Goal: Information Seeking & Learning: Learn about a topic

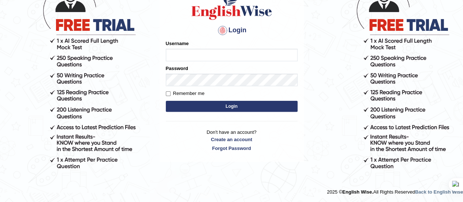
type input "Srinivasarao"
click at [188, 101] on button "Login" at bounding box center [232, 106] width 132 height 11
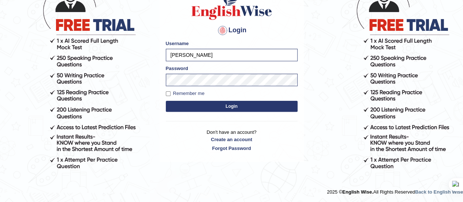
scroll to position [68, 0]
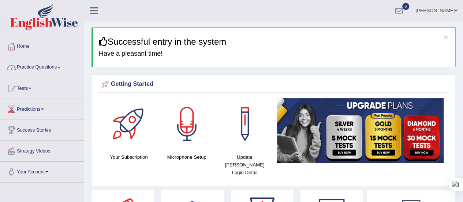
click at [61, 68] on link "Practice Questions" at bounding box center [41, 66] width 83 height 18
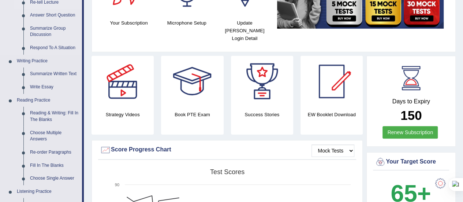
scroll to position [136, 0]
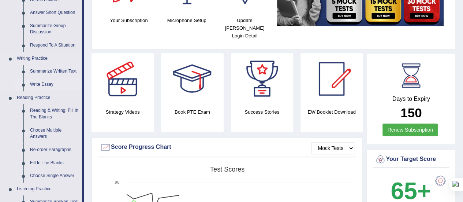
click at [38, 87] on link "Write Essay" at bounding box center [54, 84] width 55 height 13
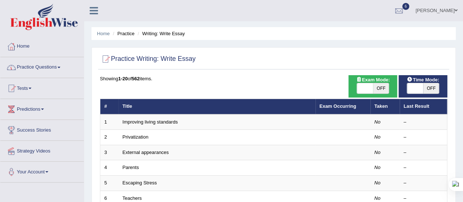
click at [383, 85] on span "OFF" at bounding box center [381, 88] width 16 height 10
checkbox input "true"
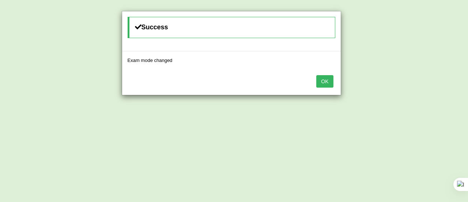
click at [323, 79] on button "OK" at bounding box center [325, 81] width 17 height 12
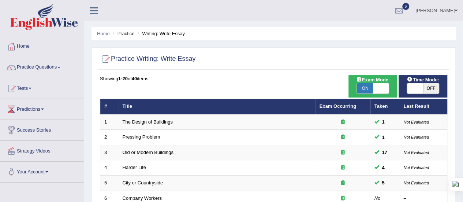
click at [429, 86] on span "OFF" at bounding box center [431, 88] width 16 height 10
checkbox input "true"
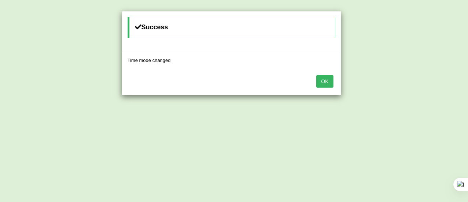
click at [325, 82] on button "OK" at bounding box center [325, 81] width 17 height 12
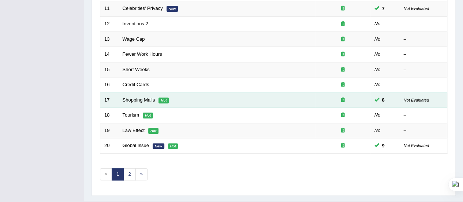
scroll to position [268, 0]
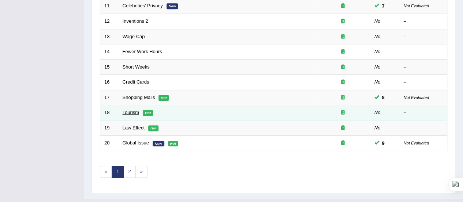
click at [130, 111] on link "Tourism" at bounding box center [131, 111] width 17 height 5
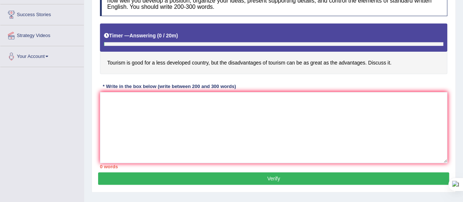
scroll to position [116, 0]
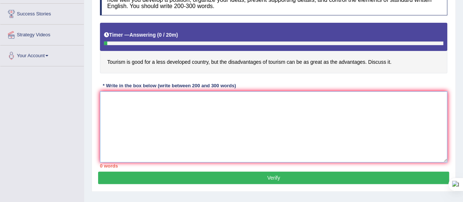
click at [106, 98] on textarea at bounding box center [273, 126] width 347 height 71
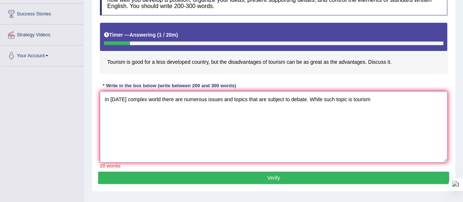
click at [323, 100] on textarea "In today's complex world there are numerous issues and topics that are subject …" at bounding box center [273, 126] width 347 height 71
click at [367, 100] on textarea "In today's complex world there are numerous issues and topics that are subject …" at bounding box center [273, 126] width 347 height 71
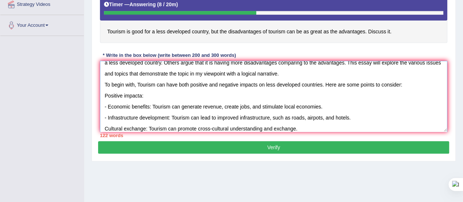
scroll to position [28, 0]
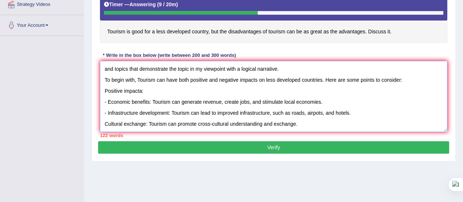
click at [104, 114] on textarea "In today's complex world there are numerous issues and topics that are subject …" at bounding box center [273, 96] width 347 height 71
click at [299, 113] on textarea "In today's complex world there are numerous issues and topics that are subject …" at bounding box center [273, 96] width 347 height 71
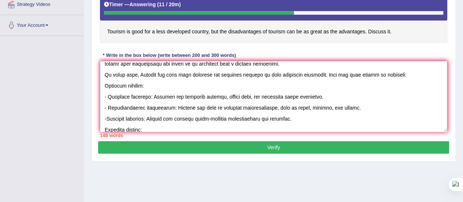
scroll to position [26, 0]
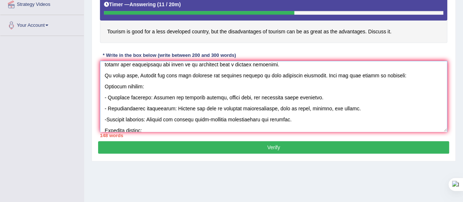
click at [141, 85] on textarea at bounding box center [273, 96] width 347 height 71
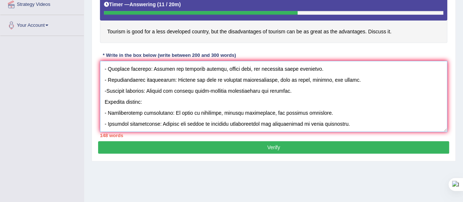
click at [332, 111] on textarea at bounding box center [273, 96] width 347 height 71
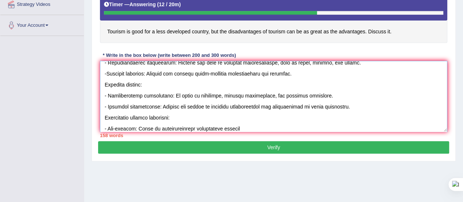
scroll to position [83, 0]
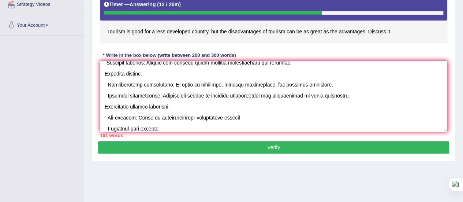
click at [142, 126] on textarea at bounding box center [273, 96] width 347 height 71
click at [173, 125] on textarea at bounding box center [273, 96] width 347 height 71
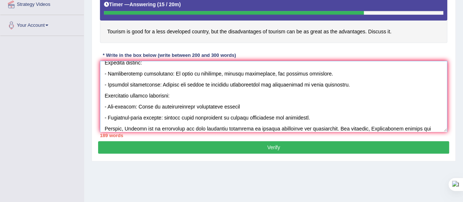
scroll to position [105, 0]
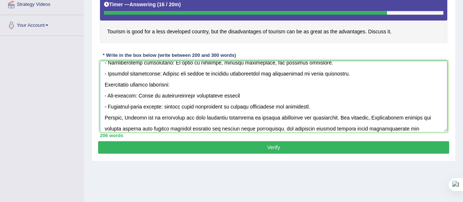
click at [173, 125] on textarea at bounding box center [273, 96] width 347 height 71
click at [429, 125] on textarea at bounding box center [273, 96] width 347 height 71
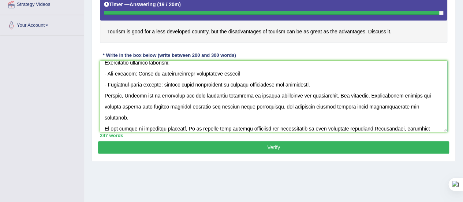
scroll to position [138, 0]
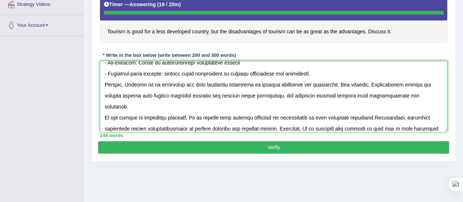
type textarea "In today's complex world there are numerous issues and topics that are subject …"
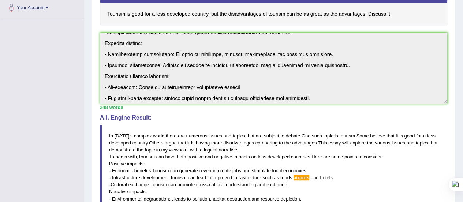
scroll to position [154, 0]
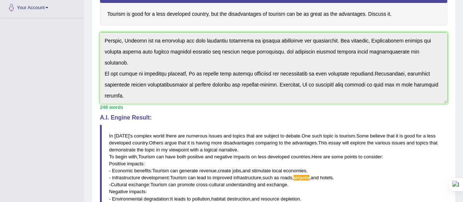
click at [303, 122] on div "Instructions: You will have 20 minutes to plan, write and revise an essay about…" at bounding box center [273, 134] width 351 height 403
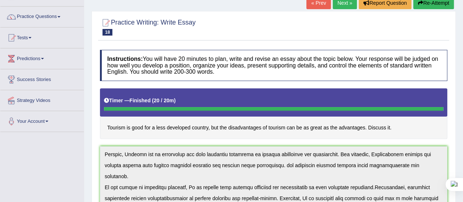
scroll to position [0, 0]
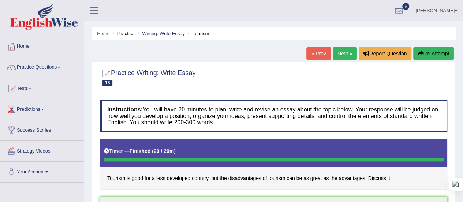
click at [432, 49] on button "Re-Attempt" at bounding box center [433, 53] width 41 height 12
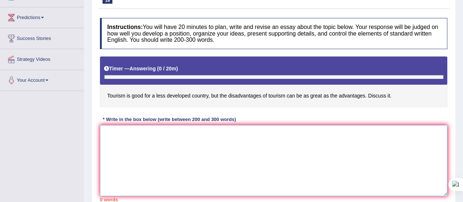
click at [118, 134] on textarea at bounding box center [273, 160] width 347 height 71
paste textarea "In [DATE] complex world there are numerous issues and topics that are subject t…"
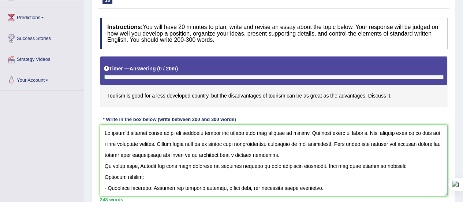
scroll to position [149, 0]
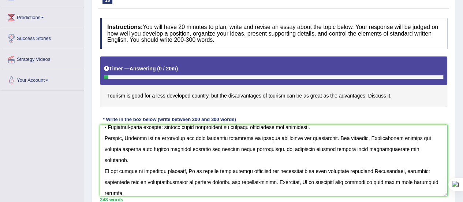
click at [279, 136] on textarea at bounding box center [273, 160] width 347 height 71
click at [295, 147] on textarea at bounding box center [273, 160] width 347 height 71
click at [372, 169] on textarea at bounding box center [273, 160] width 347 height 71
click at [256, 158] on textarea at bounding box center [273, 160] width 347 height 71
click at [391, 158] on textarea at bounding box center [273, 160] width 347 height 71
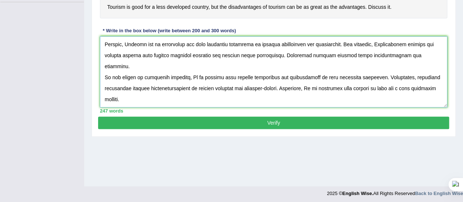
scroll to position [182, 0]
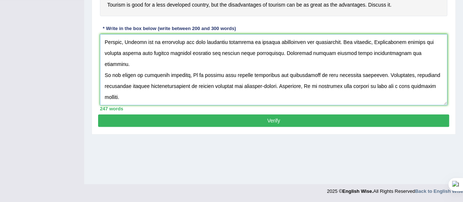
type textarea "In [DATE] complex world there are numerous issues and topics that are subject t…"
click at [214, 117] on button "Verify" at bounding box center [273, 120] width 351 height 12
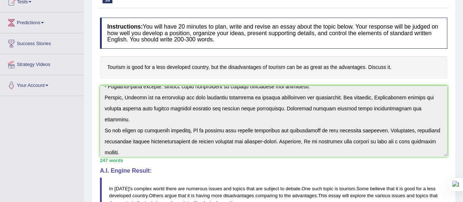
scroll to position [154, 0]
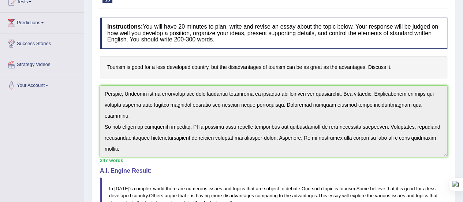
click at [239, 164] on div "Instructions: You will have 20 minutes to plan, write and revise an essay about…" at bounding box center [273, 201] width 351 height 375
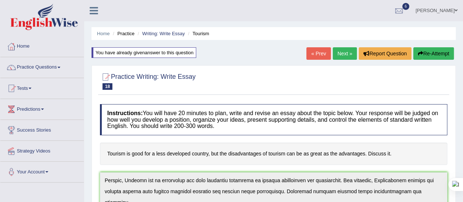
click at [427, 51] on button "Re-Attempt" at bounding box center [433, 53] width 41 height 12
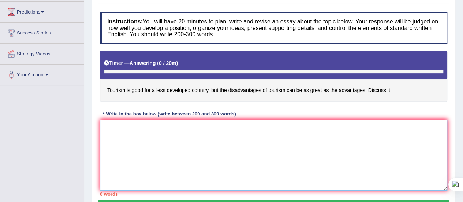
click at [145, 136] on textarea at bounding box center [273, 154] width 347 height 71
paste textarea "In [DATE] complex world there are numerous issues and topics that are subject t…"
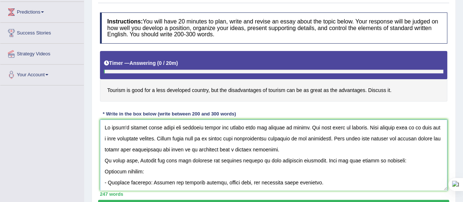
scroll to position [149, 0]
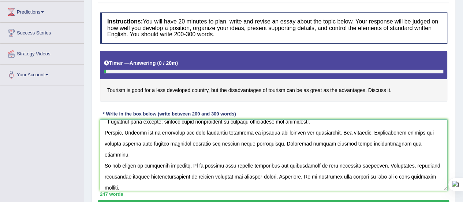
click at [166, 164] on textarea at bounding box center [273, 154] width 347 height 71
click at [336, 141] on textarea at bounding box center [273, 154] width 347 height 71
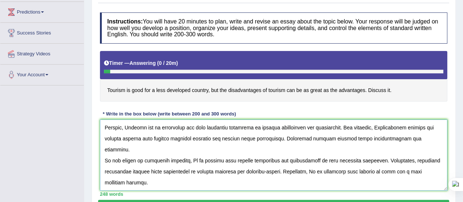
scroll to position [182, 0]
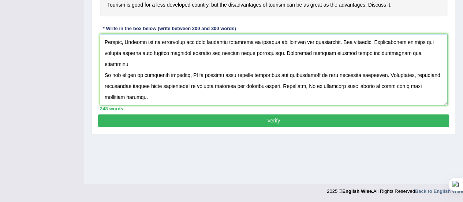
type textarea "In [DATE] complex world there are numerous issues and topics that are subject t…"
click at [279, 121] on button "Verify" at bounding box center [273, 120] width 351 height 12
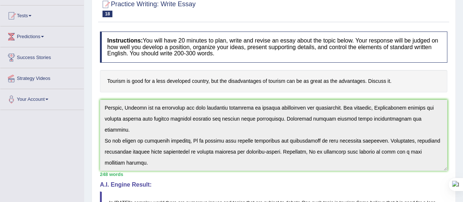
scroll to position [73, 0]
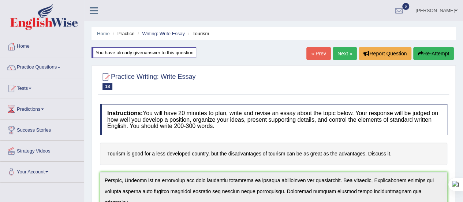
click at [422, 51] on button "Re-Attempt" at bounding box center [433, 53] width 41 height 12
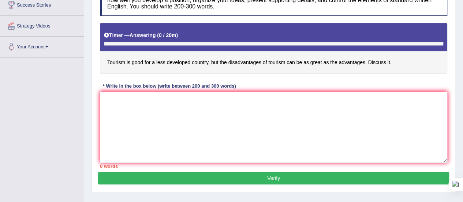
scroll to position [126, 0]
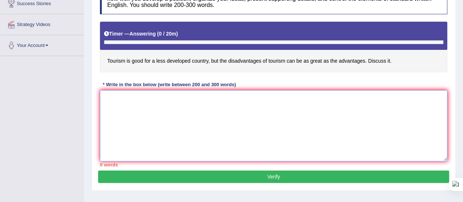
click at [135, 106] on textarea at bounding box center [273, 125] width 347 height 71
paste textarea "In [DATE] complex world there are numerous issues and topics that are subject t…"
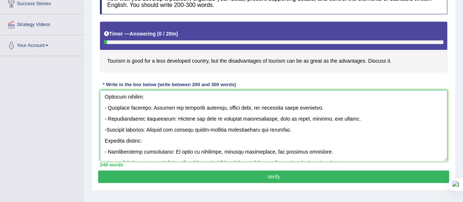
scroll to position [45, 0]
click at [317, 117] on textarea at bounding box center [273, 125] width 347 height 71
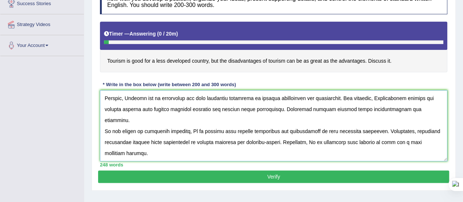
click at [150, 142] on textarea at bounding box center [273, 125] width 347 height 71
type textarea "In [DATE] complex world there are numerous issues and topics that are subject t…"
click at [278, 174] on button "Verify" at bounding box center [273, 176] width 351 height 12
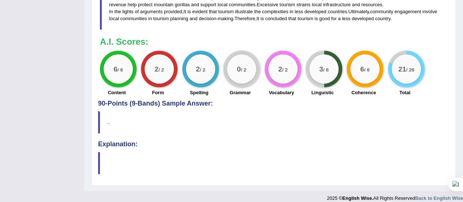
scroll to position [375, 0]
drag, startPoint x: 325, startPoint y: 83, endPoint x: 332, endPoint y: 45, distance: 38.5
click at [332, 45] on div "A.I. Scores: 6 / 6 Content 2 / 2 Form 2 / 2 Spelling 0 / 2 Grammar 2 / 2 Vocabu…" at bounding box center [273, 67] width 347 height 61
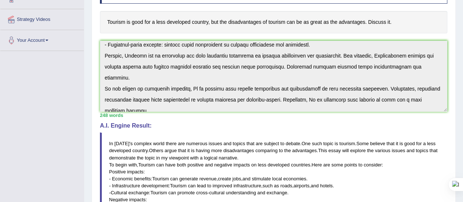
scroll to position [154, 0]
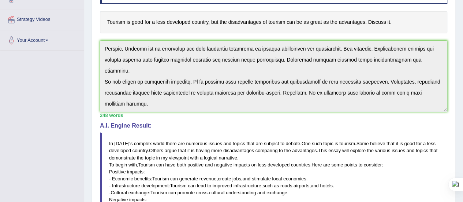
click at [256, 147] on div "Instructions: You will have 20 minutes to plan, write and revise an essay about…" at bounding box center [273, 156] width 351 height 375
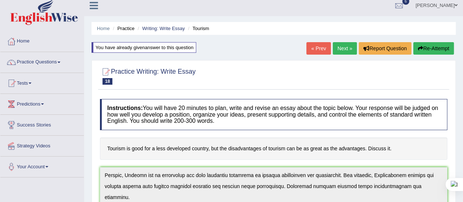
scroll to position [0, 0]
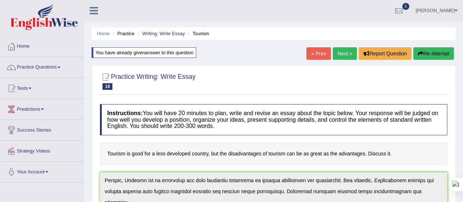
click at [422, 53] on button "Re-Attempt" at bounding box center [433, 53] width 41 height 12
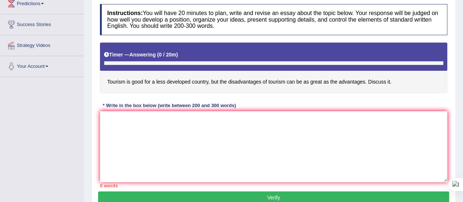
scroll to position [106, 0]
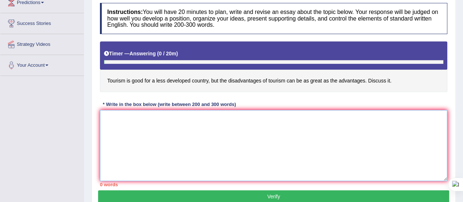
click at [161, 130] on textarea at bounding box center [273, 145] width 347 height 71
paste textarea "In today's complex world there are numerous issues and topics that are subject …"
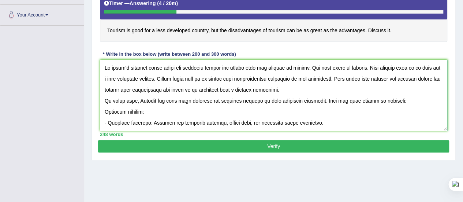
scroll to position [159, 0]
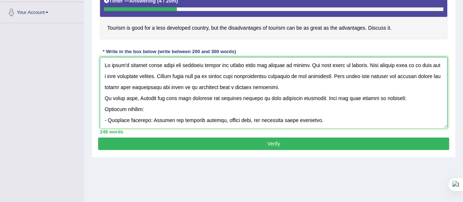
type textarea "In today's complex world there are numerous issues and topics that are subject …"
click at [263, 139] on button "Verify" at bounding box center [273, 143] width 351 height 12
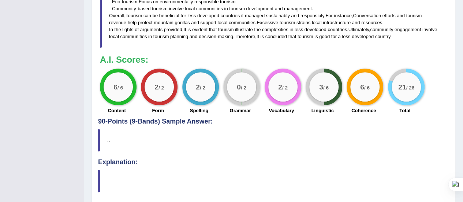
scroll to position [358, 0]
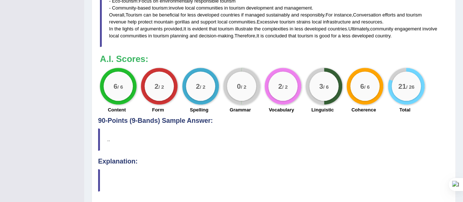
drag, startPoint x: 324, startPoint y: 66, endPoint x: 261, endPoint y: 83, distance: 64.8
click at [261, 83] on div "6 / 6 Content 2 / 2 Form 2 / 2 Spelling 0 / 2 Grammar 2 / 2 Vocabulary 3 / 6 Li…" at bounding box center [273, 91] width 355 height 47
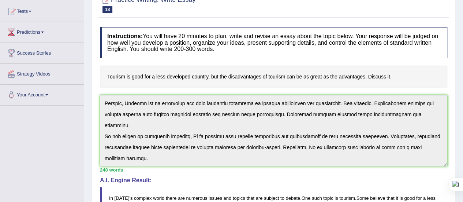
scroll to position [0, 0]
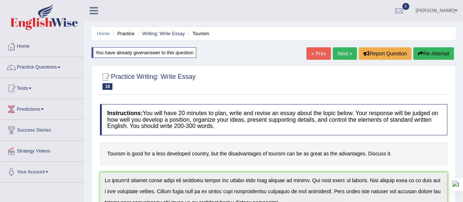
click at [433, 51] on button "Re-Attempt" at bounding box center [433, 53] width 41 height 12
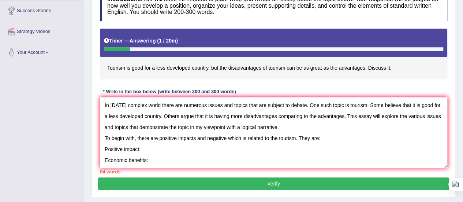
click at [103, 159] on textarea "In [DATE] complex world there are numerous issues and topics that are subject t…" at bounding box center [273, 132] width 347 height 71
click at [154, 161] on textarea "In [DATE] complex world there are numerous issues and topics that are subject t…" at bounding box center [273, 132] width 347 height 71
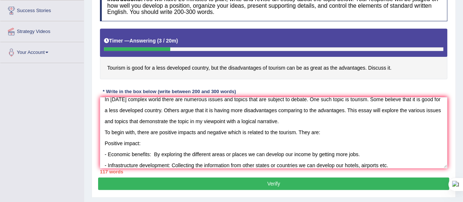
scroll to position [17, 0]
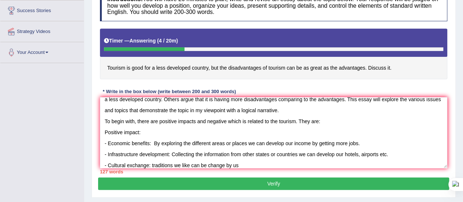
click at [223, 164] on textarea "In [DATE] complex world there are numerous issues and topics that are subject t…" at bounding box center [273, 132] width 347 height 71
click at [241, 165] on textarea "In today's complex world there are numerous issues and topics that are subject …" at bounding box center [273, 132] width 347 height 71
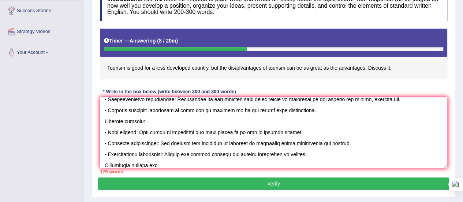
scroll to position [83, 0]
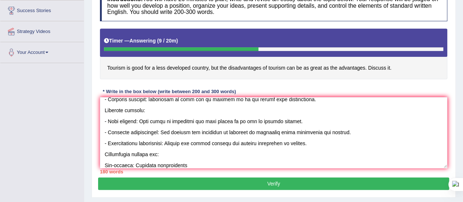
click at [158, 162] on textarea at bounding box center [273, 132] width 347 height 71
click at [185, 164] on textarea at bounding box center [273, 132] width 347 height 71
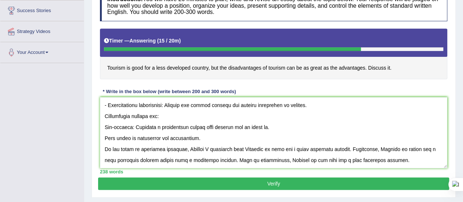
scroll to position [0, 0]
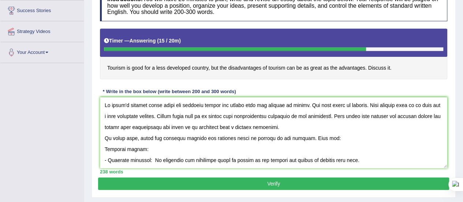
click at [226, 136] on textarea at bounding box center [273, 132] width 347 height 71
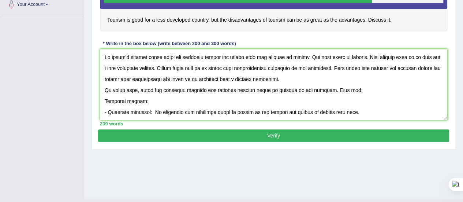
scroll to position [121, 0]
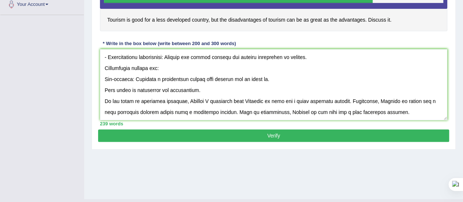
click at [344, 100] on textarea at bounding box center [273, 84] width 347 height 71
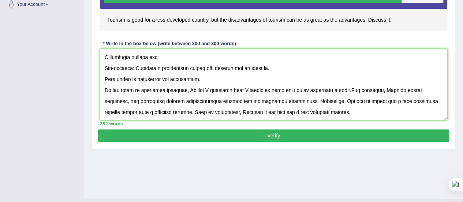
type textarea "In [DATE] complex world there are numerous issues and topics that are subject t…"
click at [266, 133] on button "Verify" at bounding box center [273, 135] width 351 height 12
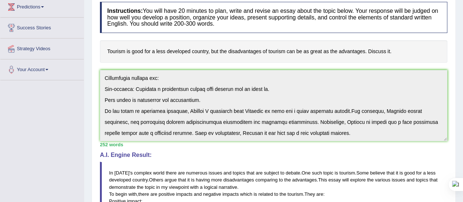
click at [350, 191] on div "Instructions: You will have 20 minutes to plan, write and revise an essay about…" at bounding box center [273, 185] width 351 height 375
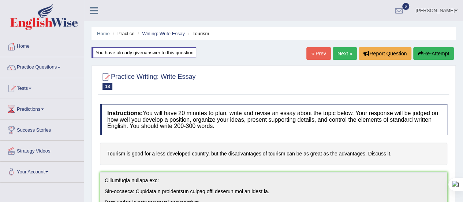
click at [429, 54] on button "Re-Attempt" at bounding box center [433, 53] width 41 height 12
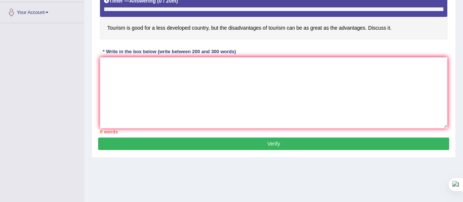
scroll to position [166, 0]
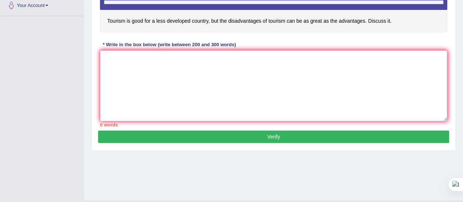
click at [136, 71] on textarea at bounding box center [273, 85] width 347 height 71
paste textarea "n today's complex world there are numerous issues and topics that are subject t…"
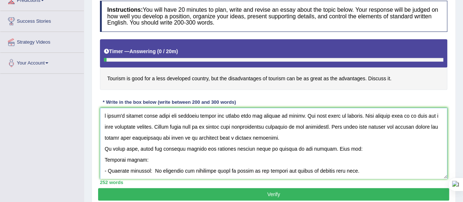
scroll to position [108, 0]
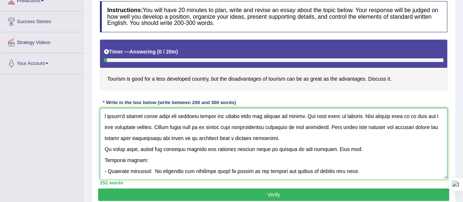
click at [104, 115] on textarea at bounding box center [273, 143] width 347 height 71
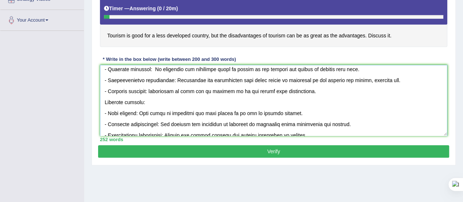
scroll to position [87, 0]
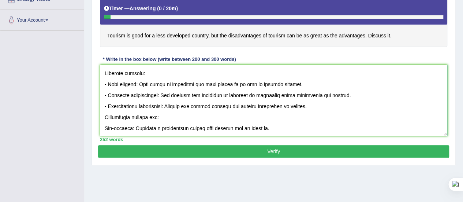
click at [237, 104] on textarea at bounding box center [273, 100] width 347 height 71
click at [167, 126] on textarea at bounding box center [273, 100] width 347 height 71
click at [231, 126] on textarea at bounding box center [273, 100] width 347 height 71
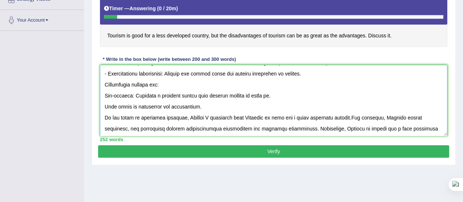
scroll to position [132, 0]
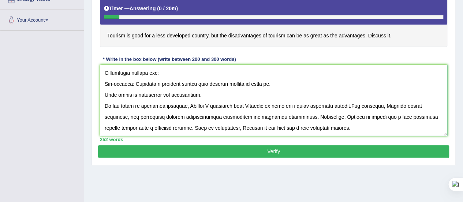
click at [156, 93] on textarea at bounding box center [273, 100] width 347 height 71
click at [196, 92] on textarea at bounding box center [273, 100] width 347 height 71
click at [343, 105] on textarea at bounding box center [273, 100] width 347 height 71
type textarea "In [DATE] complex world there are numerous issues and topics that are subject t…"
click at [253, 147] on button "Verify" at bounding box center [273, 151] width 351 height 12
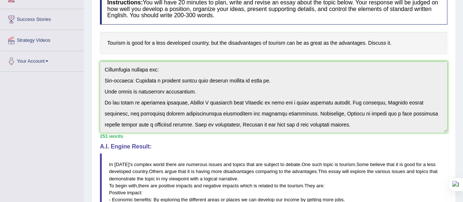
click at [338, 152] on div "Instructions: You will have 20 minutes to plan, write and revise an essay about…" at bounding box center [273, 177] width 351 height 375
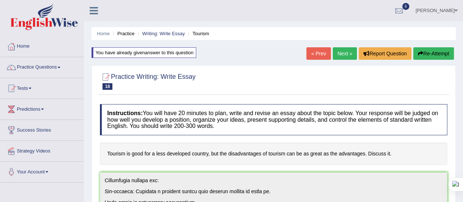
click at [419, 57] on button "Re-Attempt" at bounding box center [433, 53] width 41 height 12
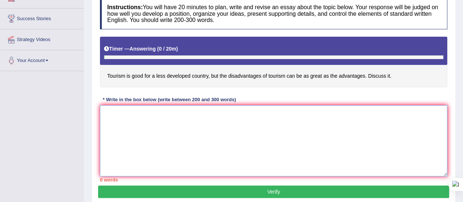
click at [173, 121] on textarea at bounding box center [273, 140] width 347 height 71
paste textarea "In [DATE] complex world there are numerous issues and topics that are subject t…"
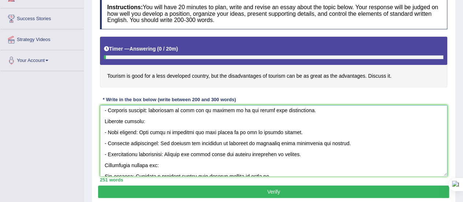
scroll to position [71, 0]
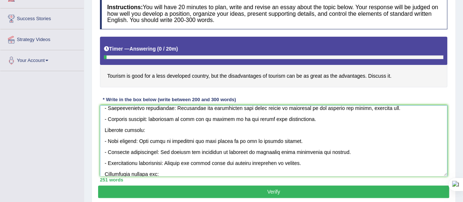
click at [216, 151] on textarea at bounding box center [273, 140] width 347 height 71
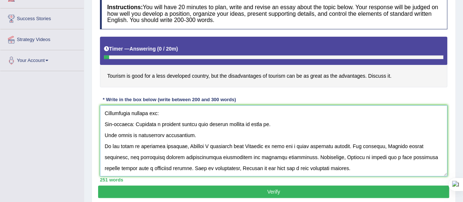
click at [248, 146] on textarea at bounding box center [273, 140] width 347 height 71
type textarea "In [DATE] complex world there are numerous issues and topics that are subject t…"
click at [274, 190] on button "Verify" at bounding box center [273, 191] width 351 height 12
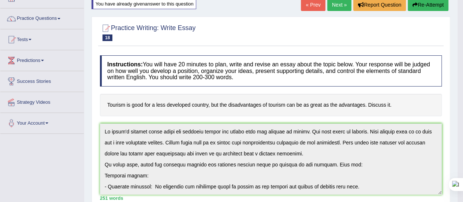
scroll to position [0, 0]
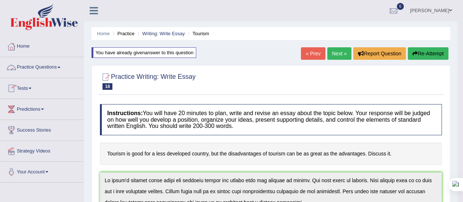
click at [59, 66] on link "Practice Questions" at bounding box center [41, 66] width 83 height 18
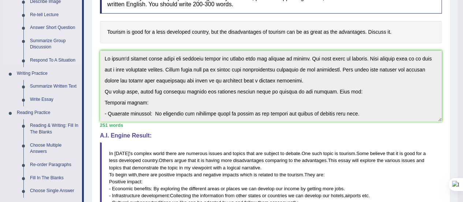
scroll to position [121, 0]
click at [45, 94] on link "Write Essay" at bounding box center [54, 99] width 55 height 13
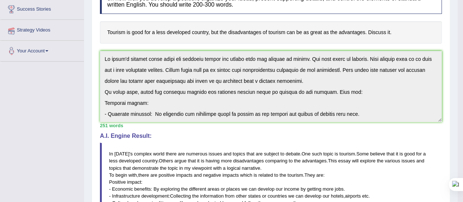
scroll to position [127, 0]
